Goal: Task Accomplishment & Management: Manage account settings

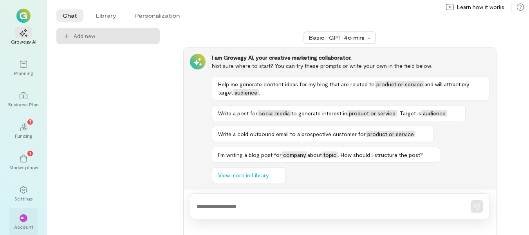
click at [22, 219] on span "**" at bounding box center [23, 217] width 5 height 5
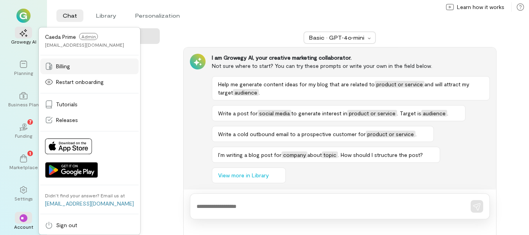
click at [63, 65] on span "Billing" at bounding box center [63, 66] width 14 height 8
